Goal: Task Accomplishment & Management: Use online tool/utility

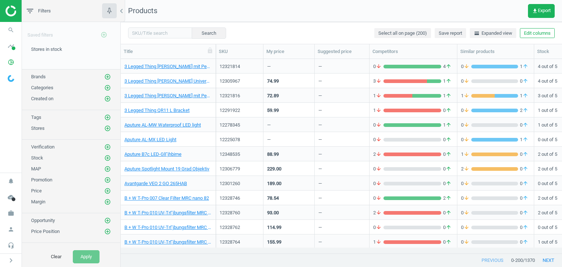
scroll to position [6, 6]
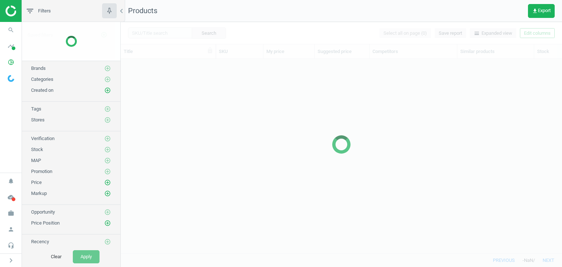
scroll to position [183, 435]
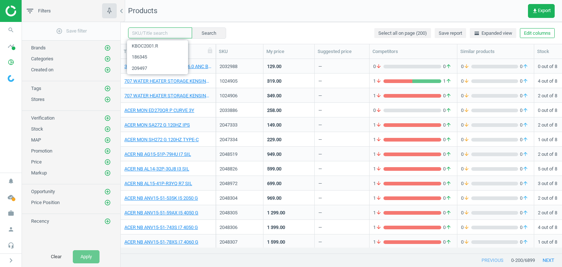
click at [150, 31] on input "text" at bounding box center [160, 32] width 64 height 11
paste input "1039329"
type input "1039329"
click at [202, 35] on button "Search" at bounding box center [208, 32] width 34 height 11
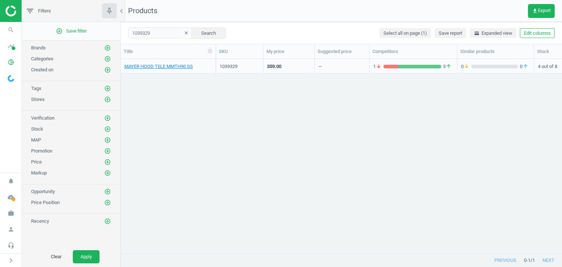
drag, startPoint x: 122, startPoint y: 7, endPoint x: 124, endPoint y: 37, distance: 30.0
click at [122, 7] on icon "chevron_left" at bounding box center [121, 11] width 9 height 9
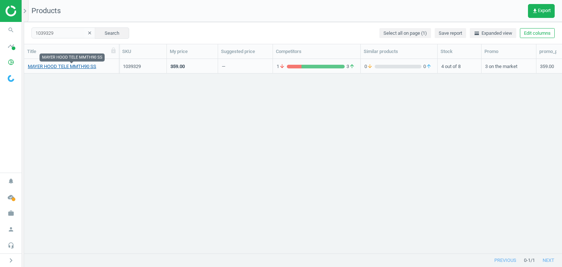
click at [86, 64] on link "MAYER HOOD TELE MMTH90 SS" at bounding box center [62, 66] width 68 height 7
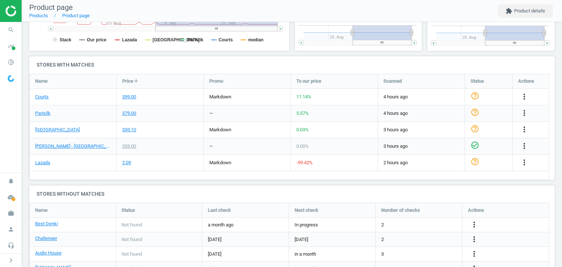
scroll to position [402, 0]
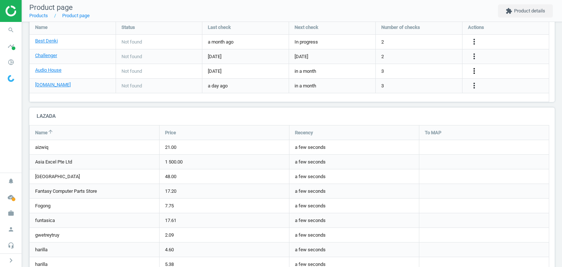
click at [474, 67] on icon "more_vert" at bounding box center [474, 71] width 9 height 9
click at [389, 70] on link "Edit URL/product option" at bounding box center [417, 70] width 100 height 11
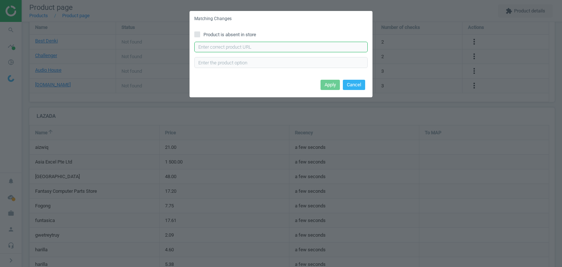
click at [223, 45] on input "text" at bounding box center [280, 47] width 173 height 11
paste input "[URL][DOMAIN_NAME]"
type input "[URL][DOMAIN_NAME]"
click at [331, 82] on button "Apply" at bounding box center [329, 85] width 19 height 10
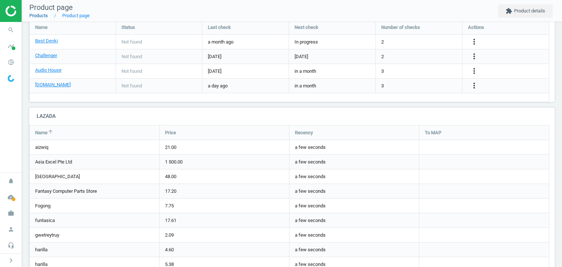
click at [38, 15] on link "Products" at bounding box center [38, 15] width 19 height 5
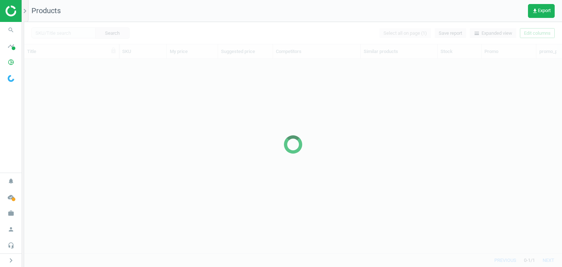
scroll to position [183, 532]
click at [8, 210] on icon "work" at bounding box center [11, 213] width 14 height 14
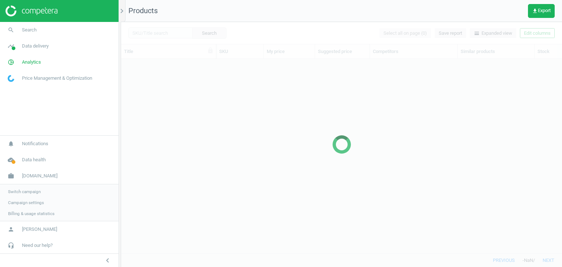
click at [29, 201] on span "Campaign settings" at bounding box center [26, 203] width 36 height 6
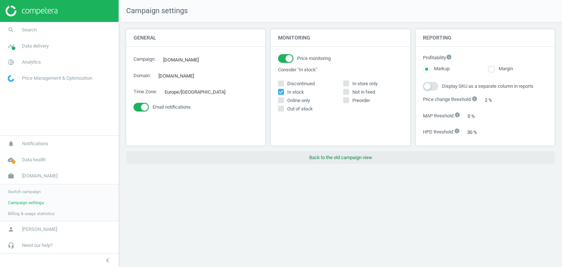
click at [329, 159] on button "Back to the old campaign view" at bounding box center [340, 157] width 428 height 13
